Goal: Task Accomplishment & Management: Manage account settings

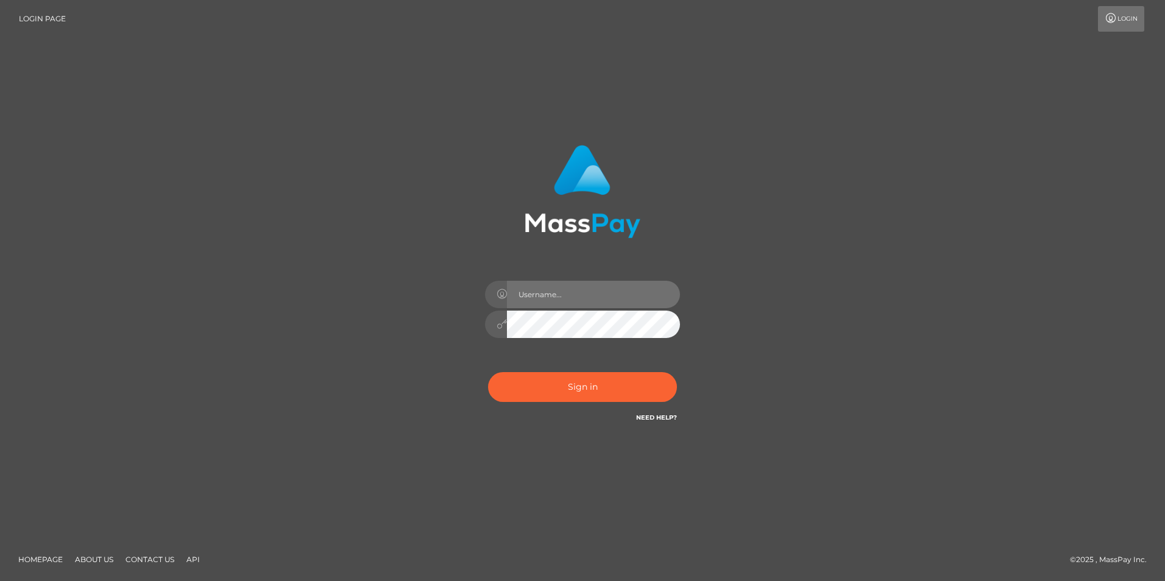
click at [552, 294] on input "text" at bounding box center [593, 294] width 173 height 27
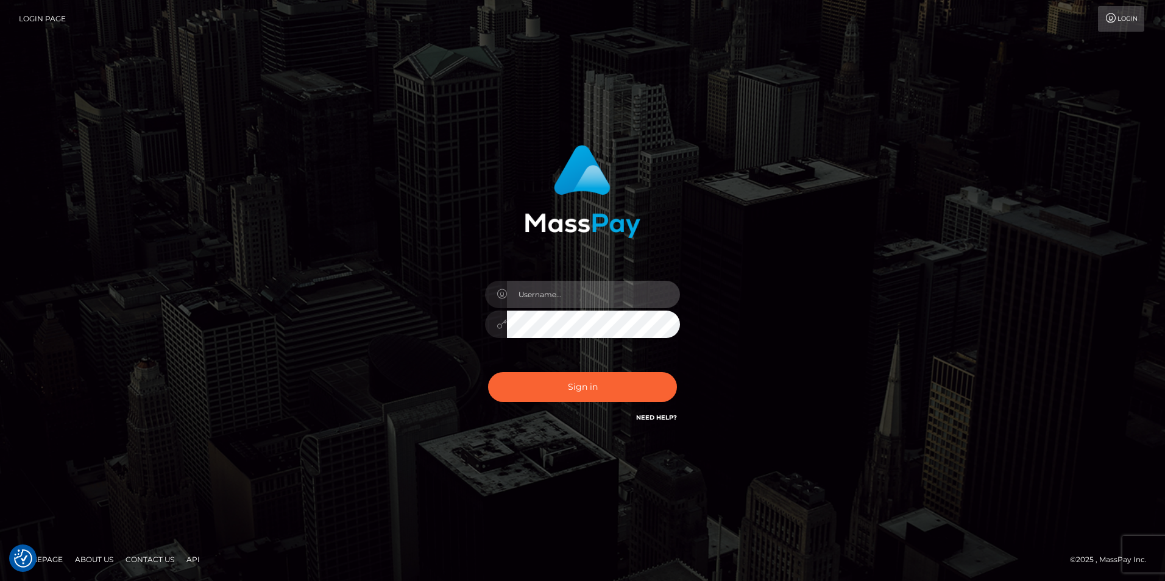
type input "cerryblossomgirl@gmail.com"
click at [488, 372] on button "Sign in" at bounding box center [582, 387] width 189 height 30
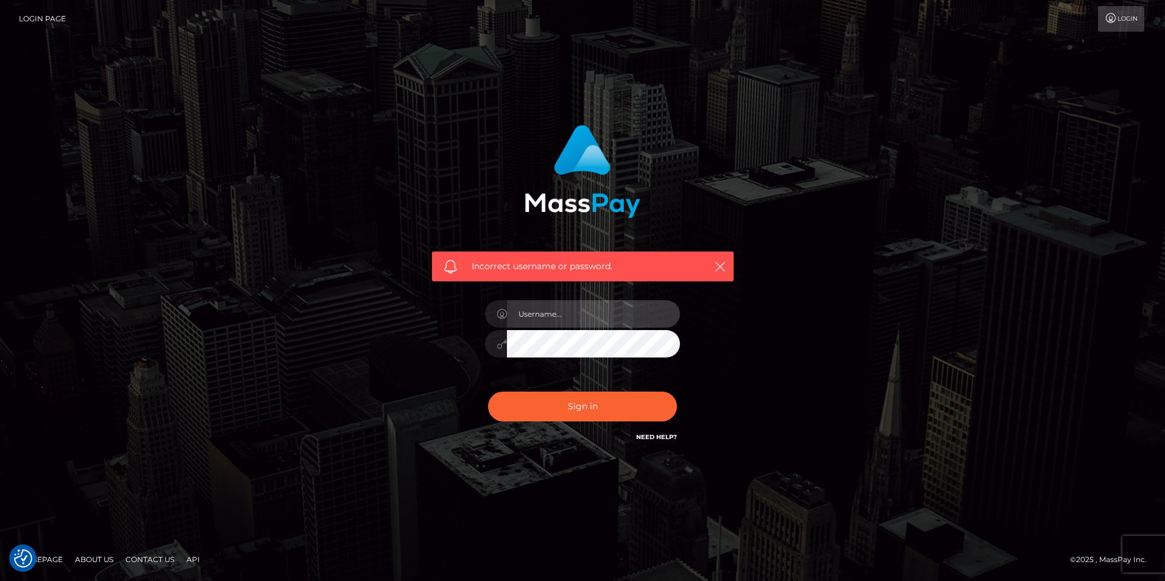
click at [575, 316] on input "text" at bounding box center [593, 313] width 173 height 27
type input "[EMAIL_ADDRESS][DOMAIN_NAME]"
click at [612, 406] on button "Sign in" at bounding box center [582, 407] width 189 height 30
click at [548, 317] on input "text" at bounding box center [593, 313] width 173 height 27
type input "[EMAIL_ADDRESS][DOMAIN_NAME]"
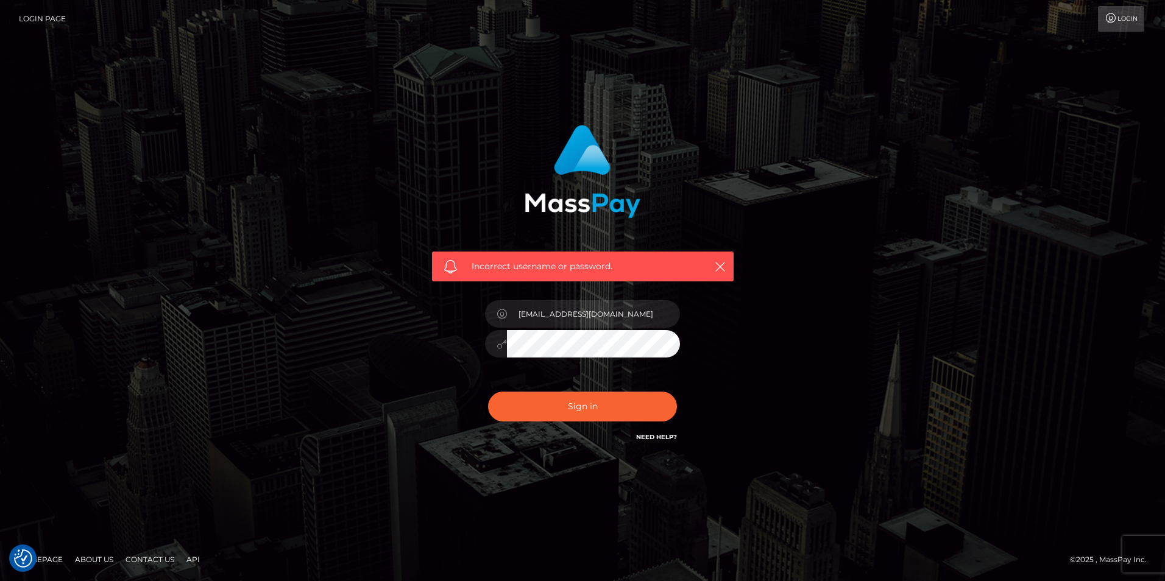
click at [488, 392] on button "Sign in" at bounding box center [582, 407] width 189 height 30
